Goal: Register for event/course

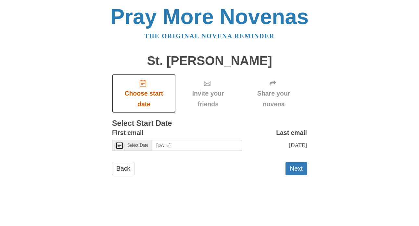
click at [143, 94] on span "Choose start date" at bounding box center [143, 98] width 51 height 21
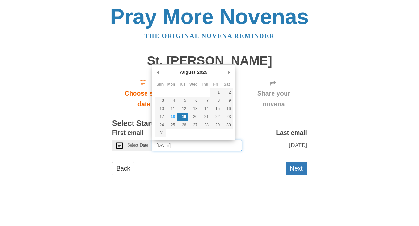
click at [204, 145] on input "Tuesday, August 19th" at bounding box center [197, 145] width 90 height 11
type input "Monday, August 18th"
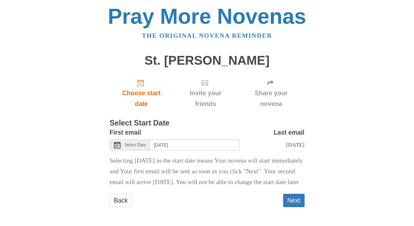
scroll to position [11, 0]
click at [297, 198] on button "Next" at bounding box center [293, 199] width 21 height 13
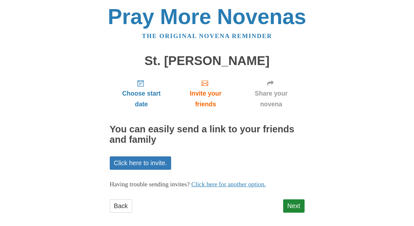
scroll to position [6, 0]
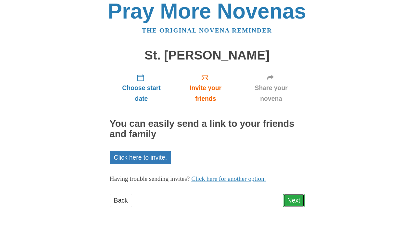
click at [295, 200] on link "Next" at bounding box center [293, 199] width 21 height 13
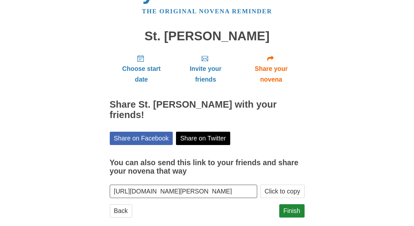
scroll to position [25, 0]
click at [291, 204] on link "Finish" at bounding box center [291, 210] width 25 height 13
